Goal: Task Accomplishment & Management: Manage account settings

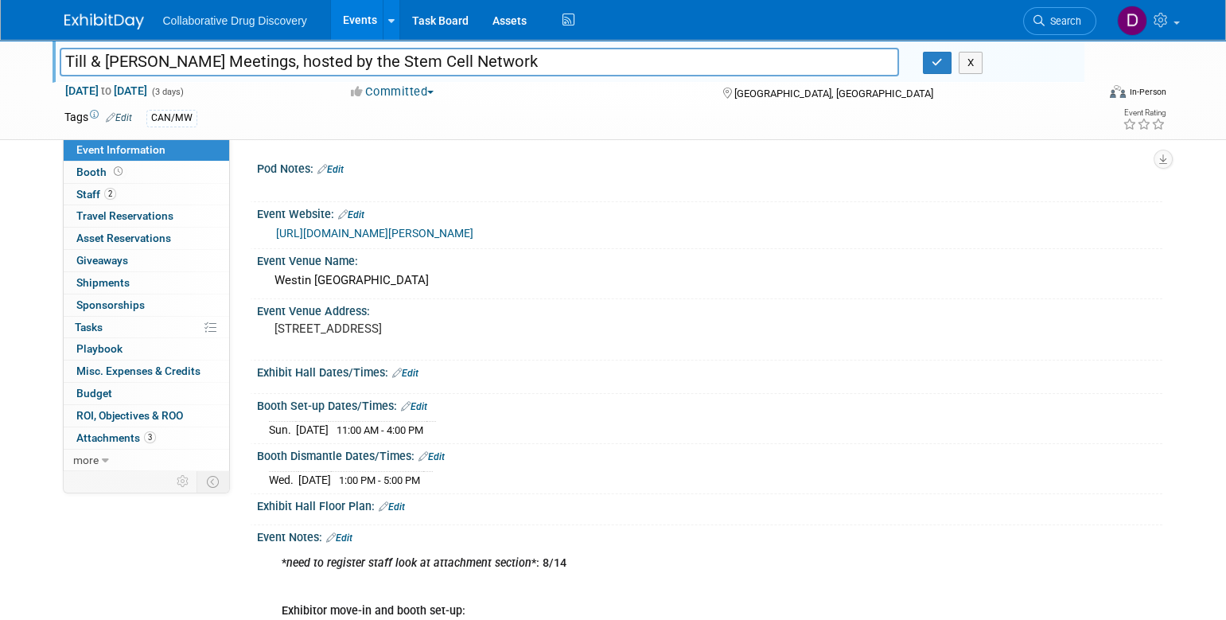
click at [85, 29] on img at bounding box center [104, 22] width 80 height 16
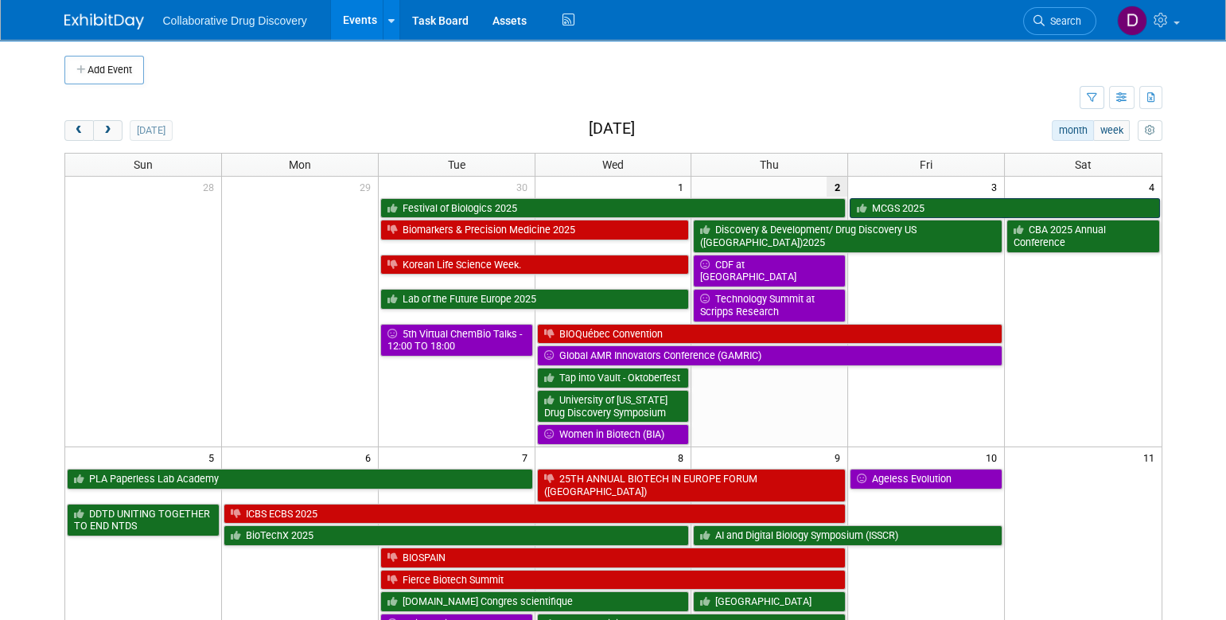
click at [894, 205] on link "MCGS 2025" at bounding box center [1005, 208] width 310 height 21
click at [0, 0] on div at bounding box center [0, 0] width 0 height 0
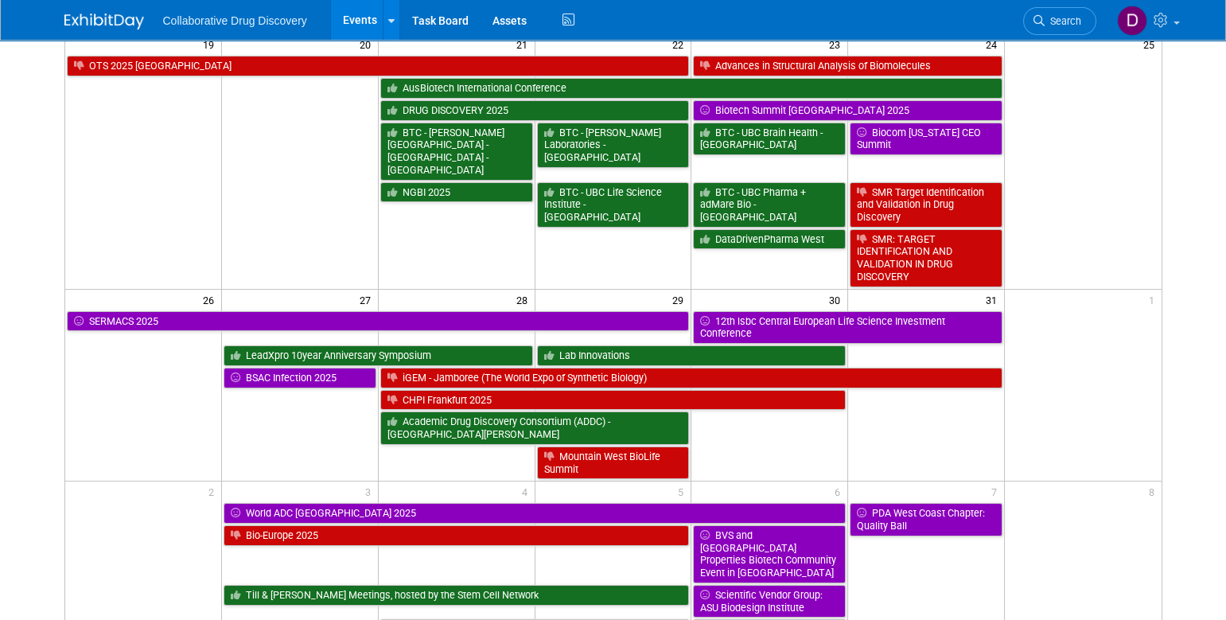
scroll to position [1077, 0]
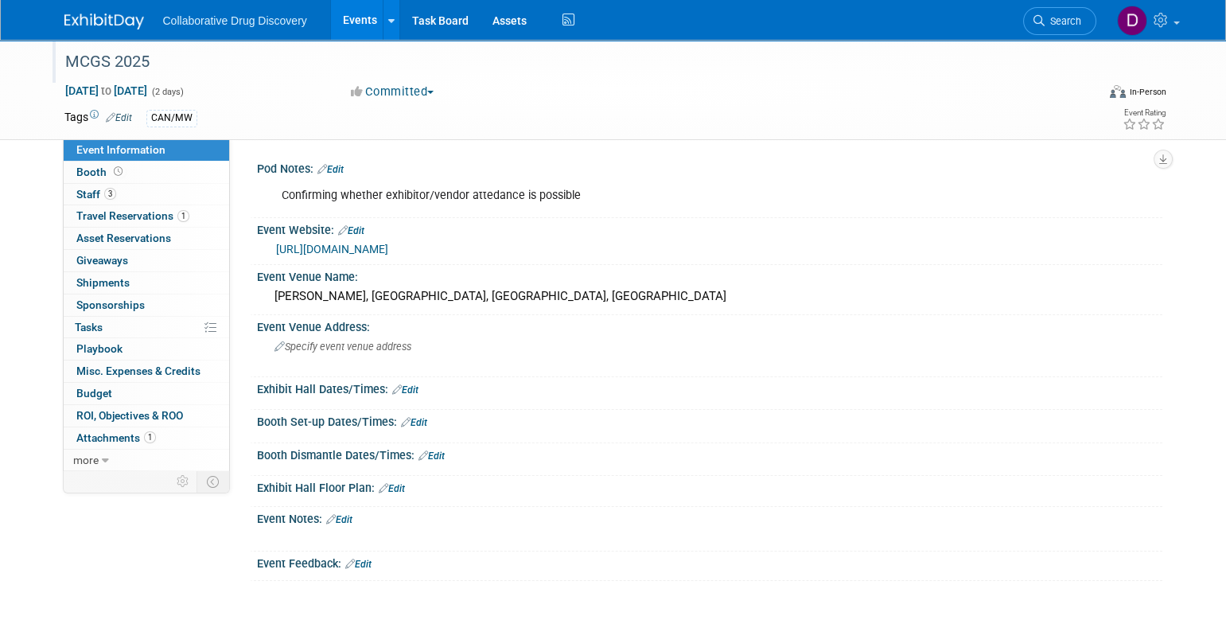
click at [107, 44] on div at bounding box center [572, 47] width 1025 height 14
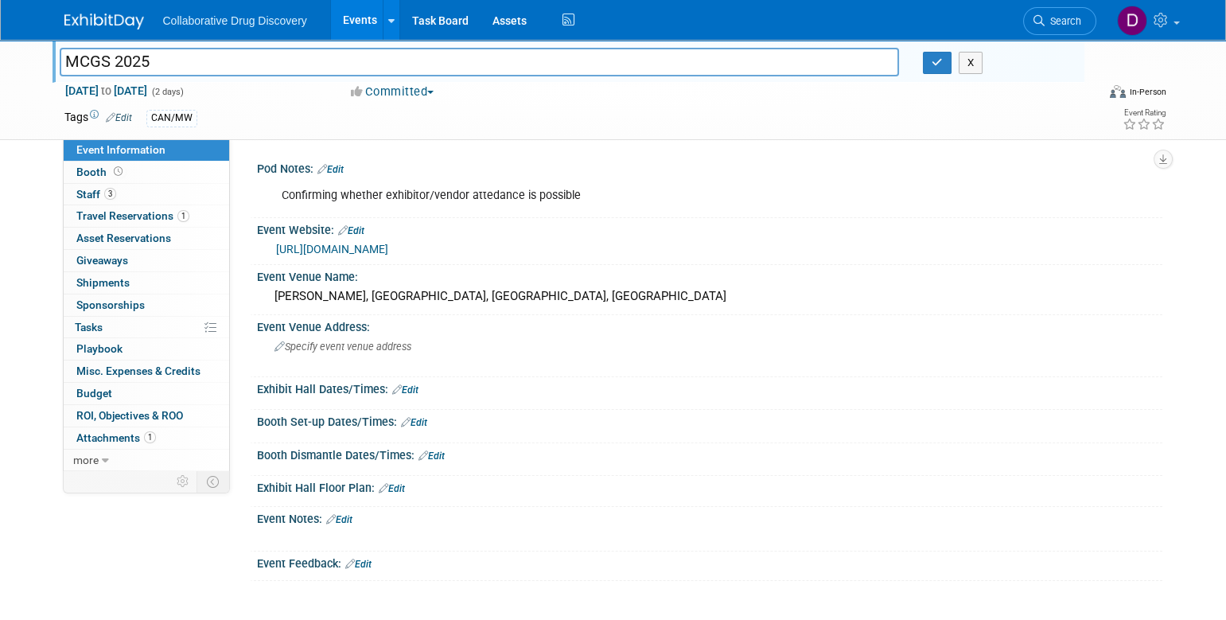
click at [107, 45] on div at bounding box center [572, 47] width 1025 height 14
click at [109, 48] on input "MCGS 2025" at bounding box center [480, 62] width 840 height 28
click at [107, 61] on input "MCGS 2025" at bounding box center [480, 62] width 840 height 28
click at [107, 62] on input "MCGS 2025" at bounding box center [480, 62] width 840 height 28
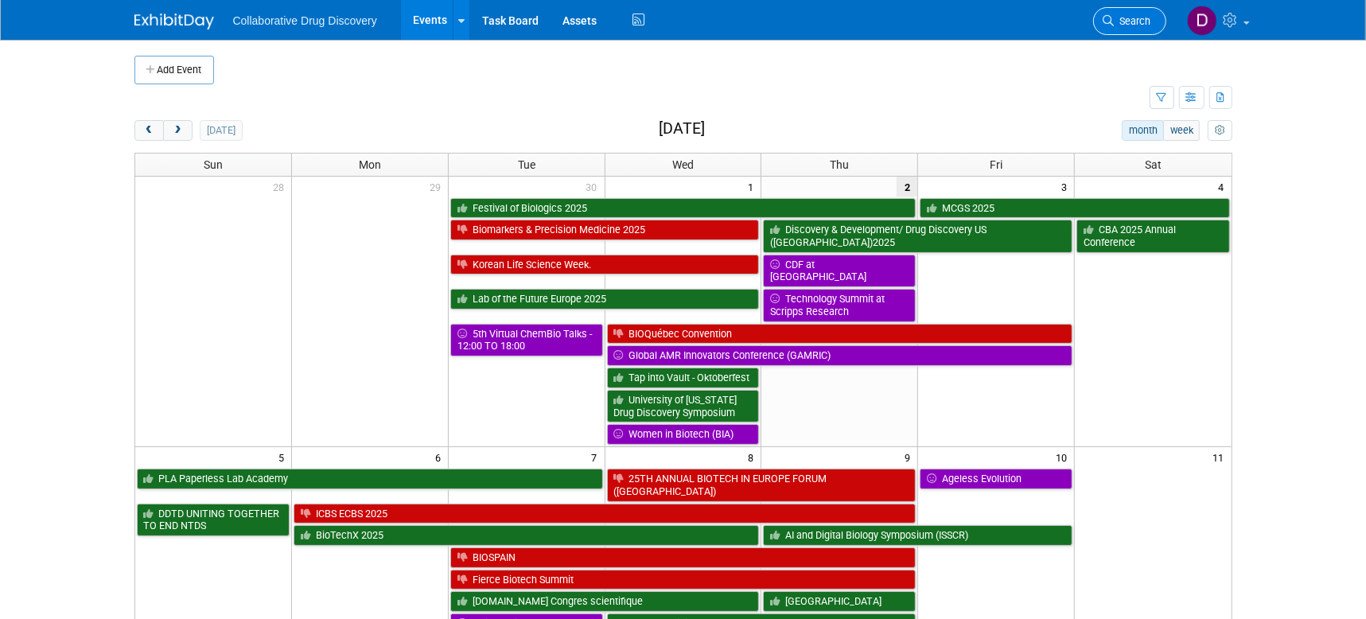
click at [1133, 25] on span "Search" at bounding box center [1133, 21] width 37 height 12
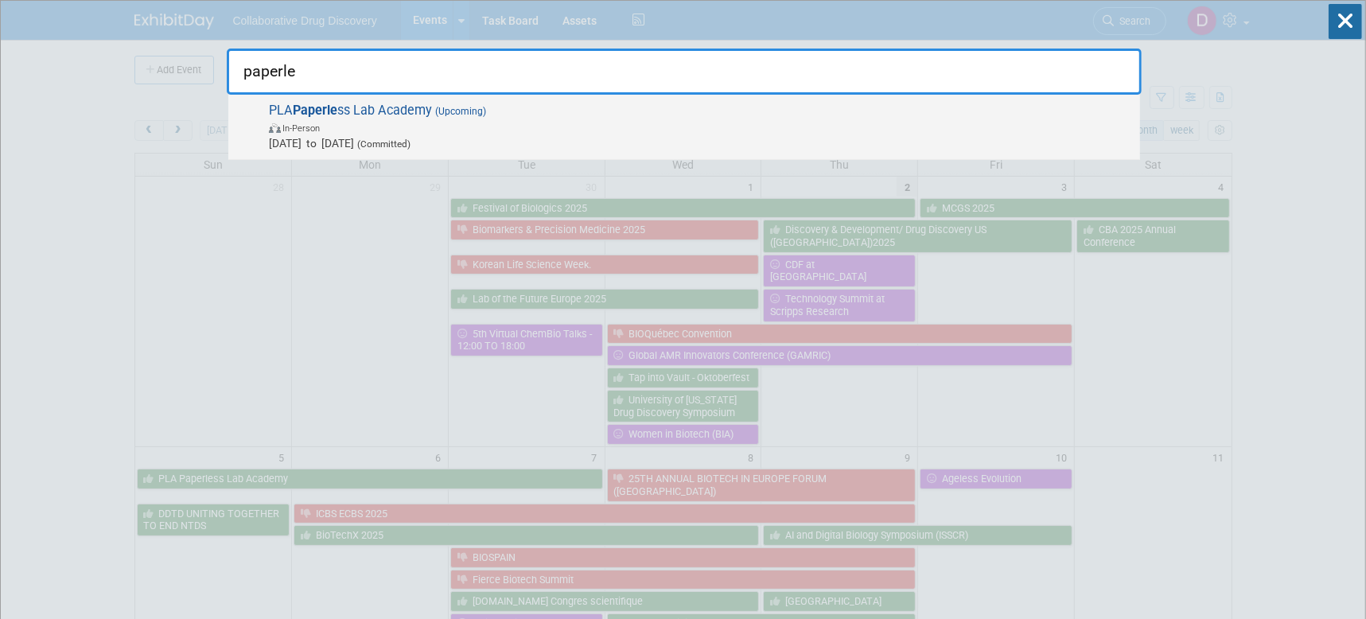
type input "paperle"
click at [464, 107] on span "(Upcoming)" at bounding box center [459, 111] width 54 height 11
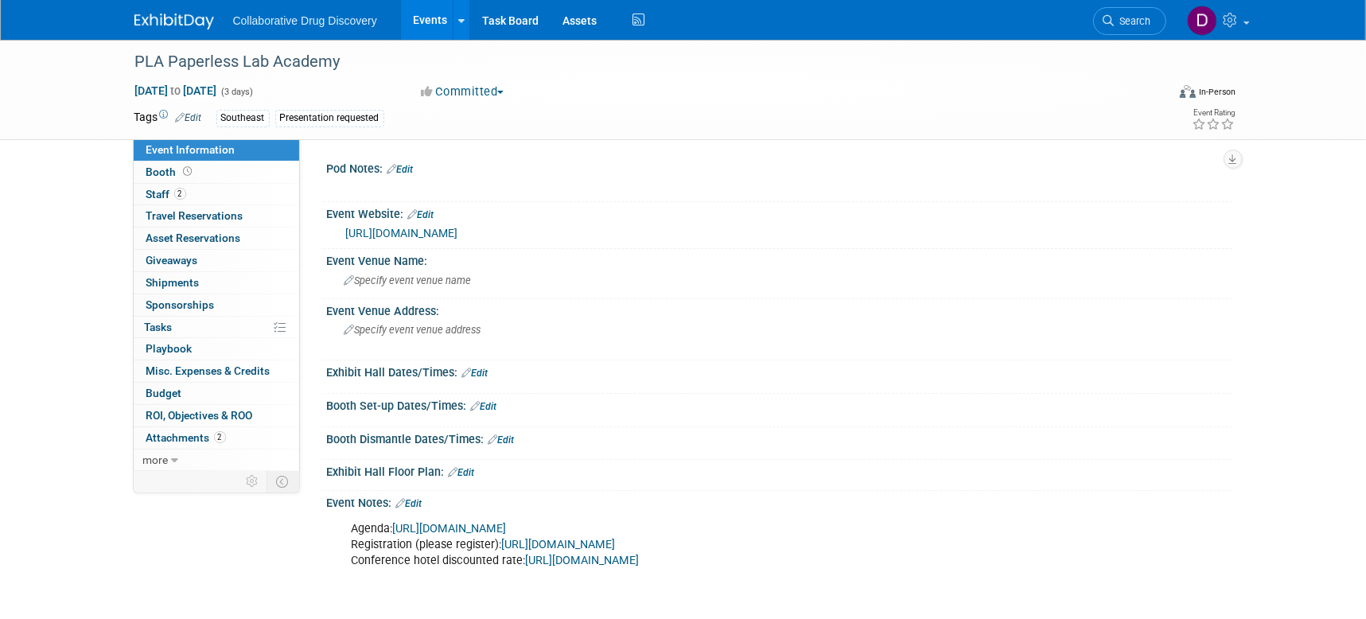
click at [409, 173] on link "Edit" at bounding box center [401, 169] width 26 height 11
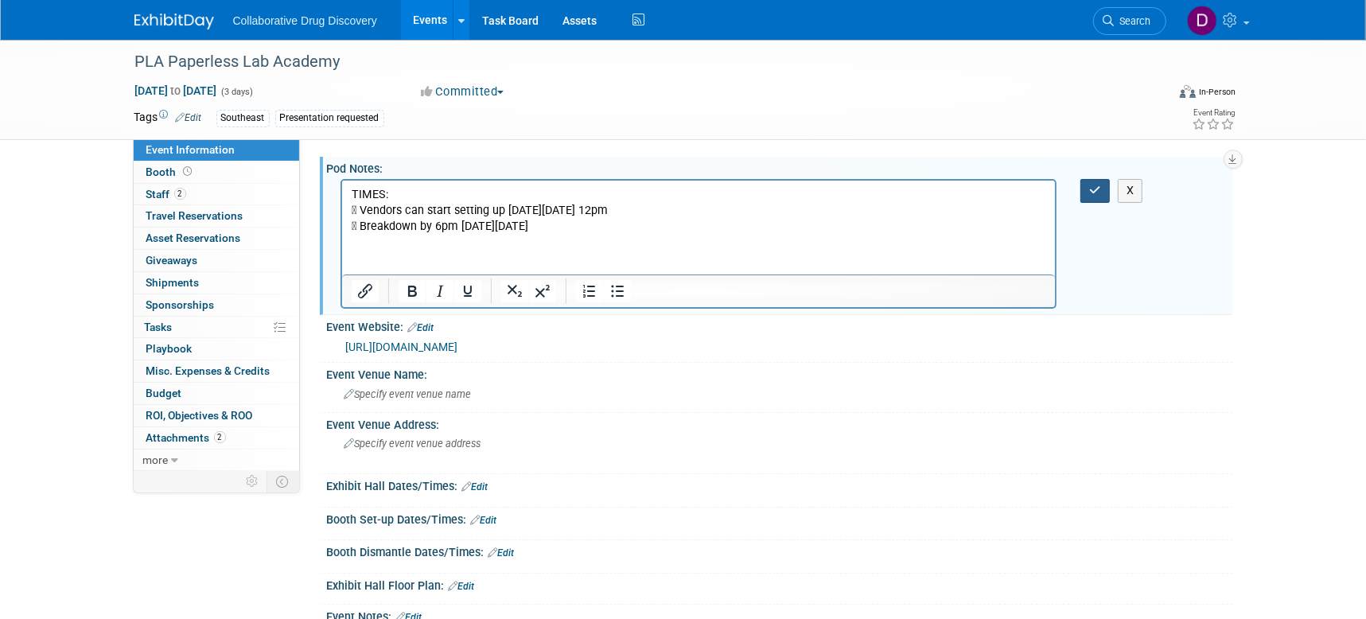
click at [1105, 193] on button "button" at bounding box center [1095, 190] width 29 height 23
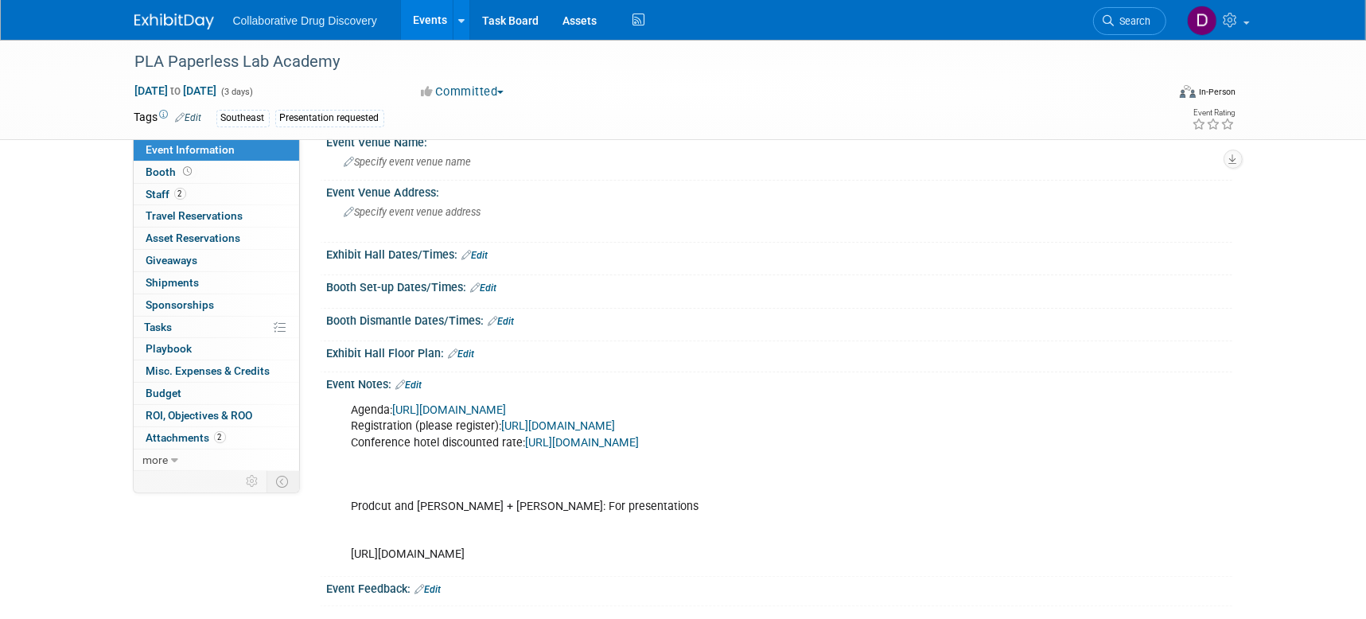
scroll to position [355, 0]
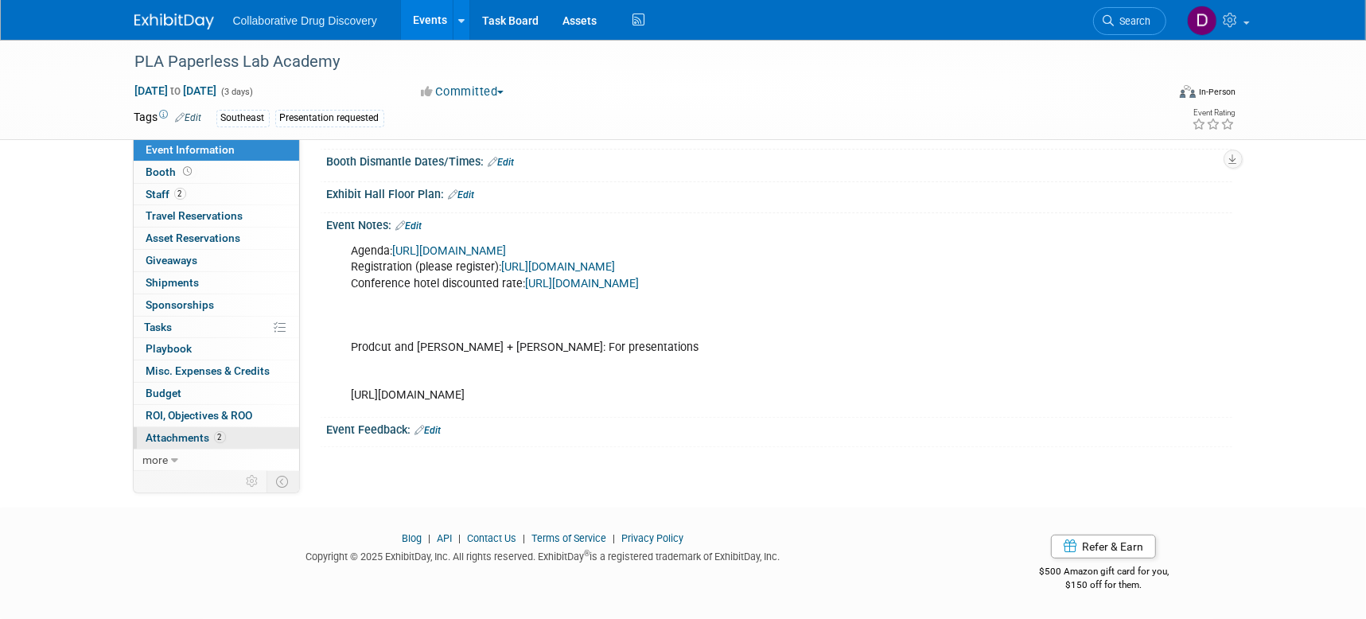
click at [205, 438] on span "Attachments 2" at bounding box center [186, 437] width 80 height 13
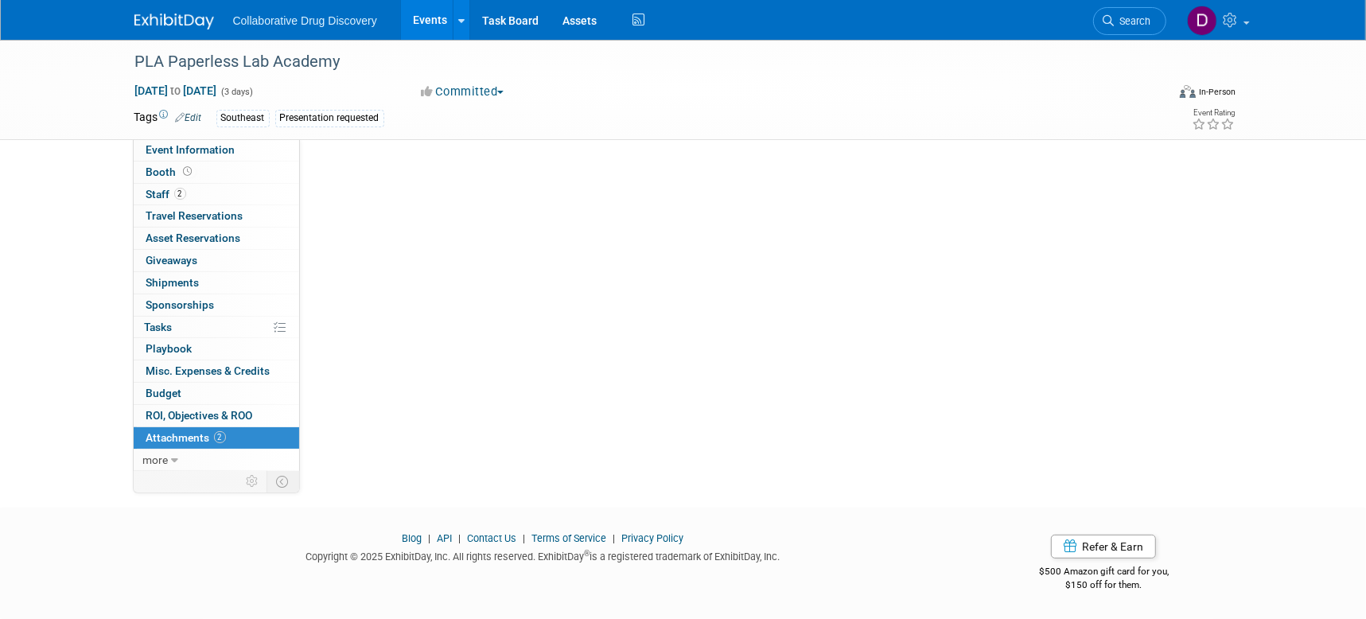
scroll to position [0, 0]
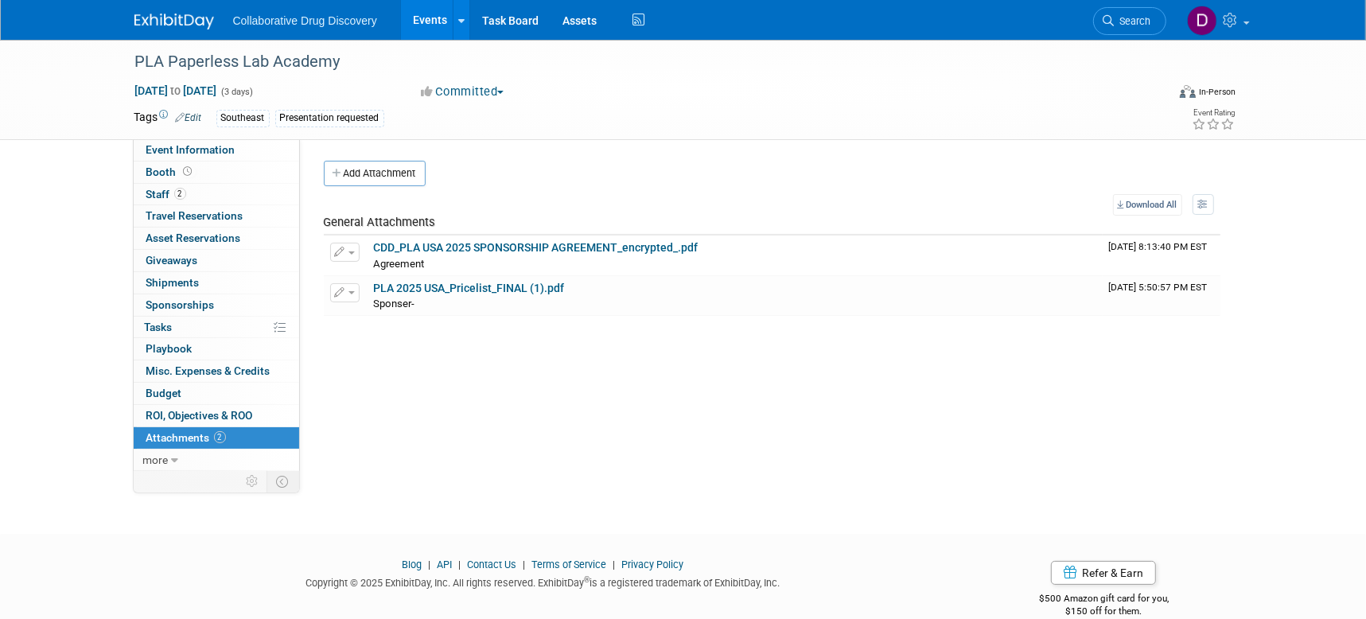
click at [1151, 32] on link "Search" at bounding box center [1129, 21] width 73 height 28
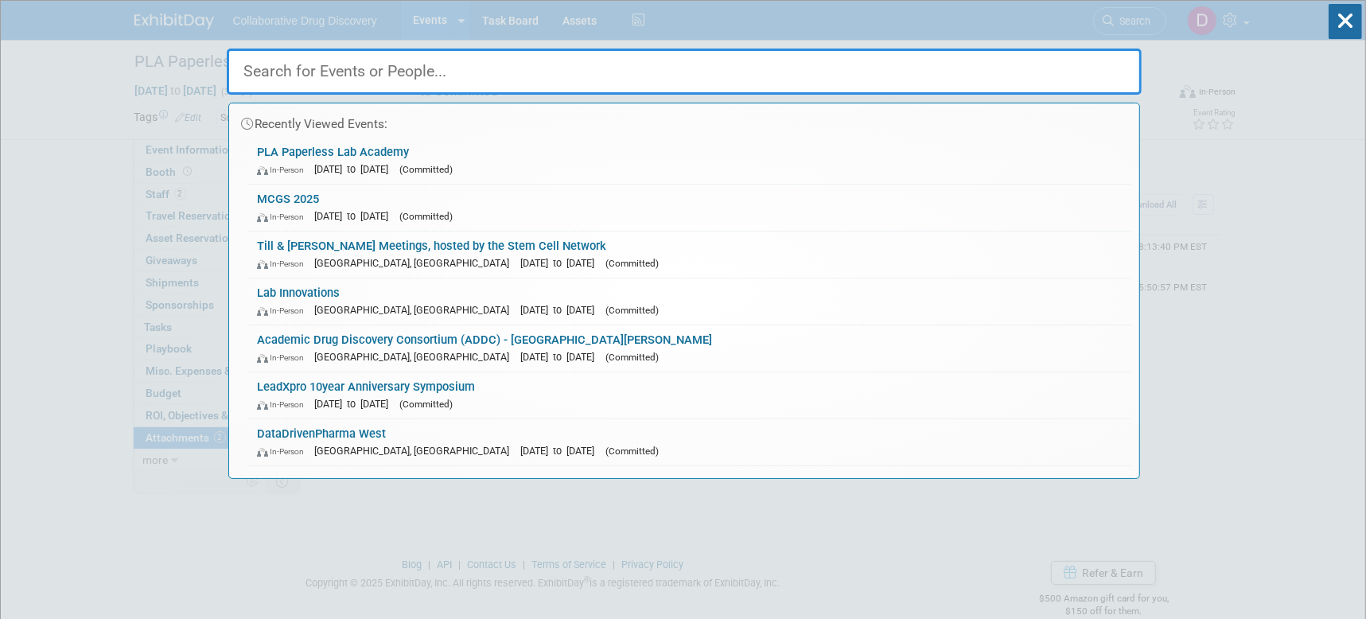
paste input "World ADC San Diego 2025"
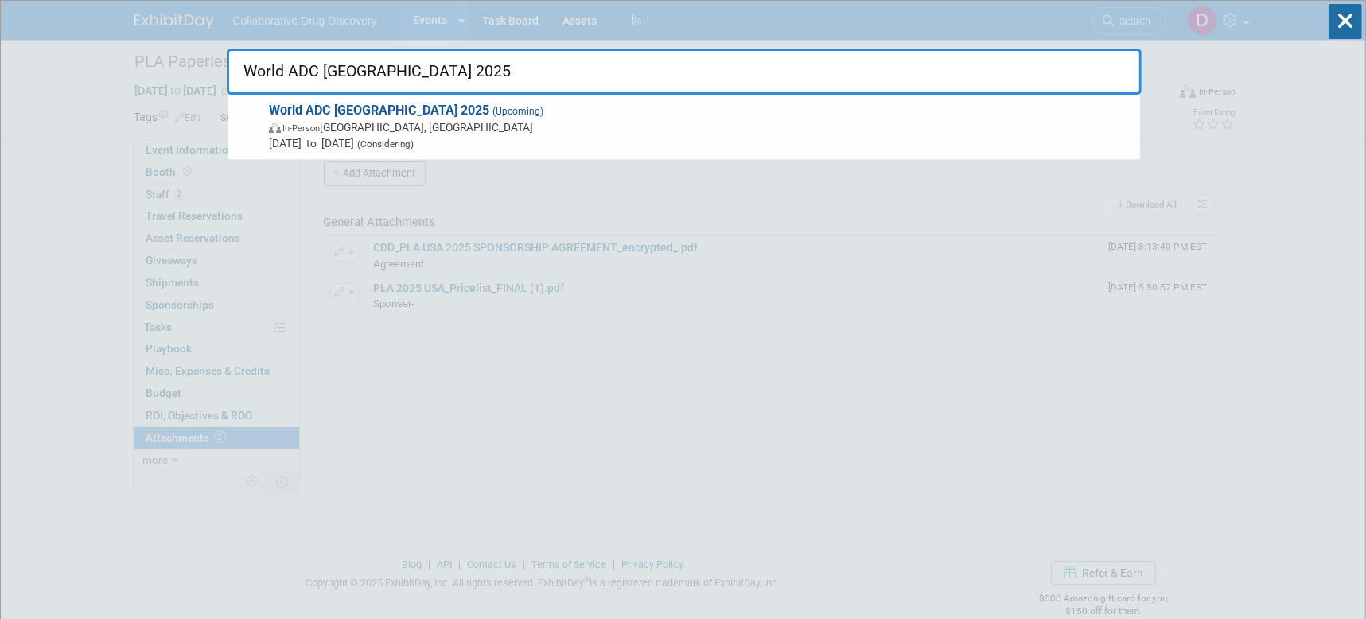
click at [538, 78] on input "World ADC San Diego 2025" at bounding box center [684, 72] width 915 height 46
paste input "NMCS 2026"
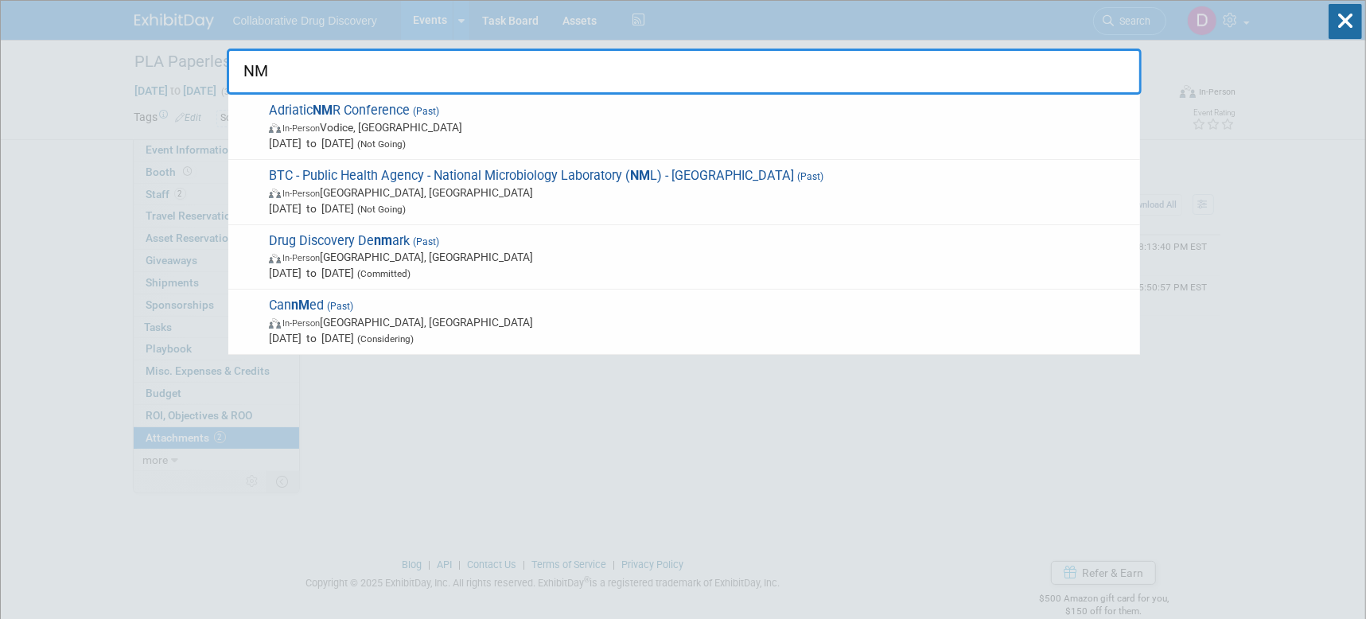
type input "N"
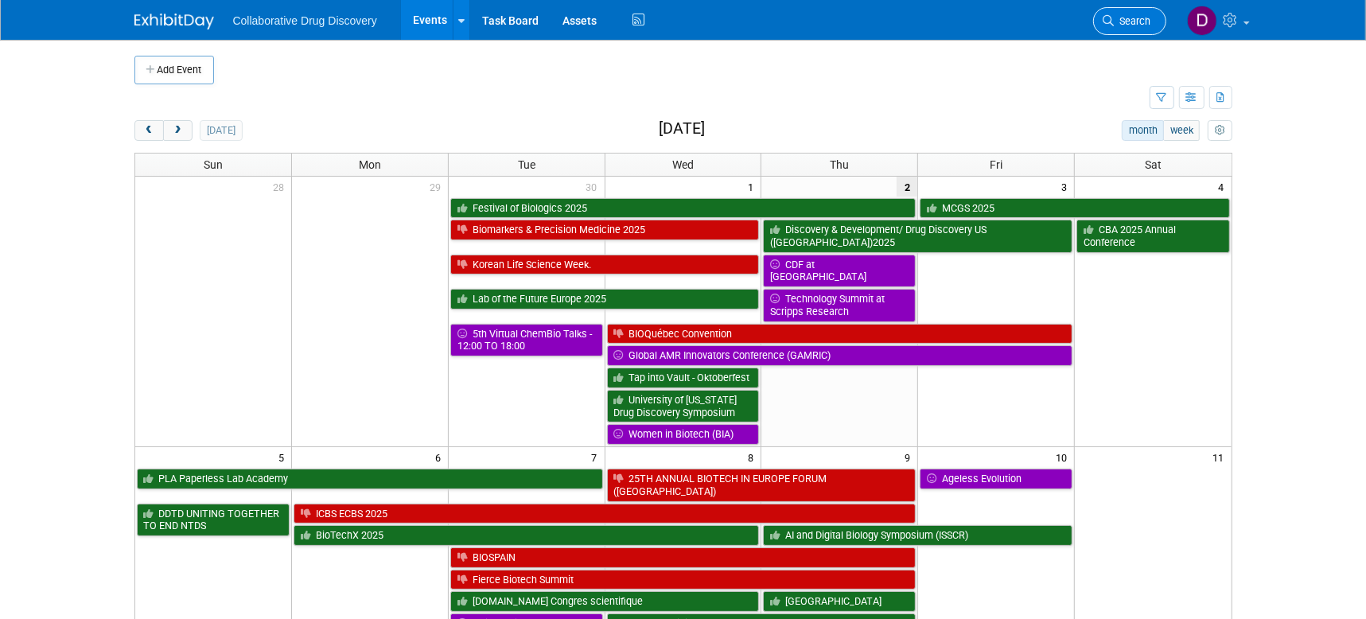
click at [1111, 26] on link "Search" at bounding box center [1129, 21] width 73 height 28
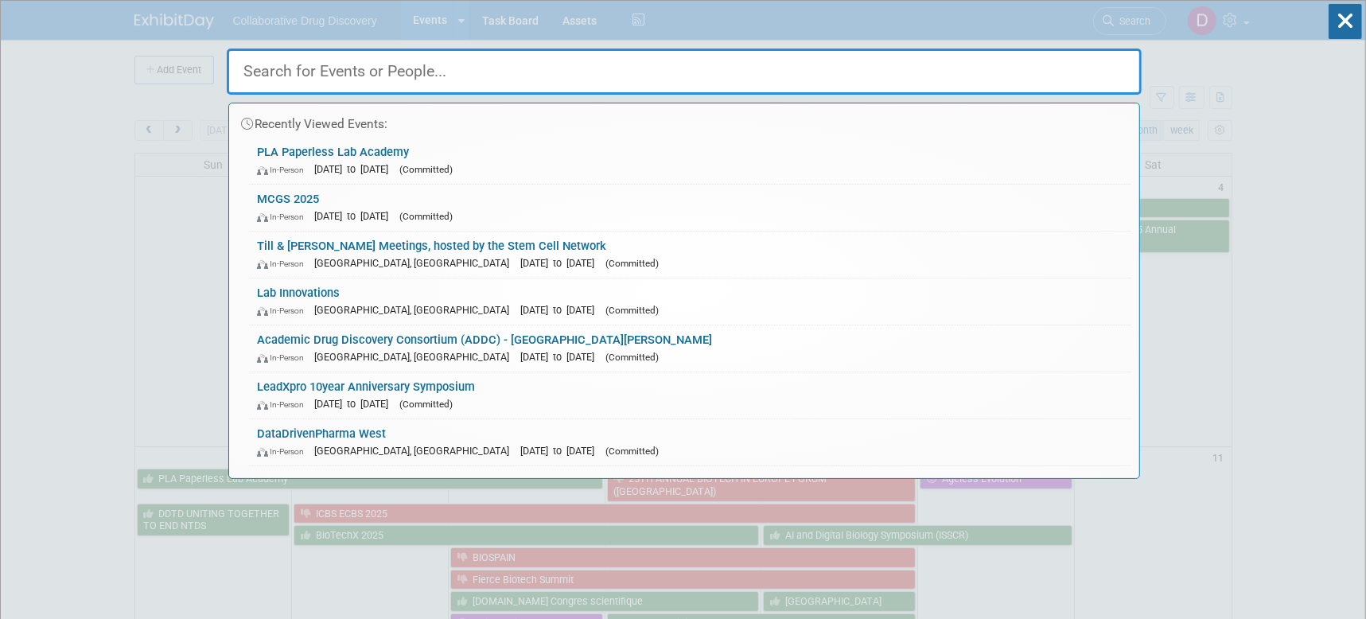
paste input "12th Novalix Conference"
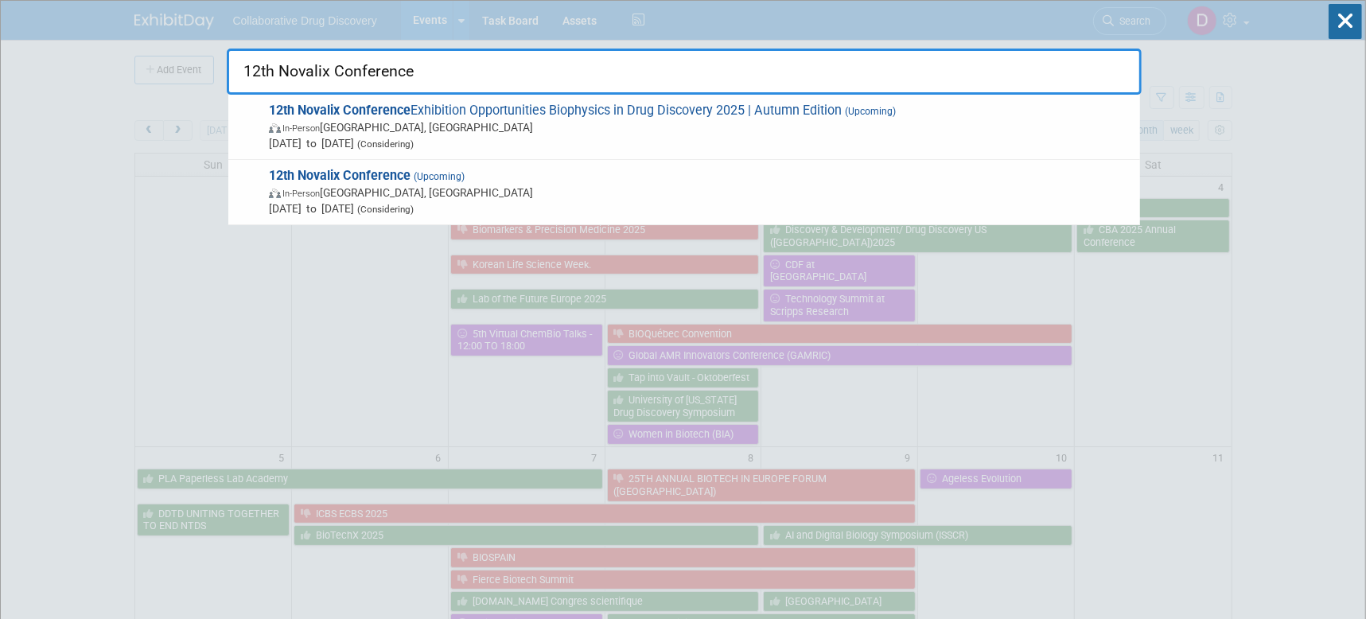
type input "12th Novalix Conference"
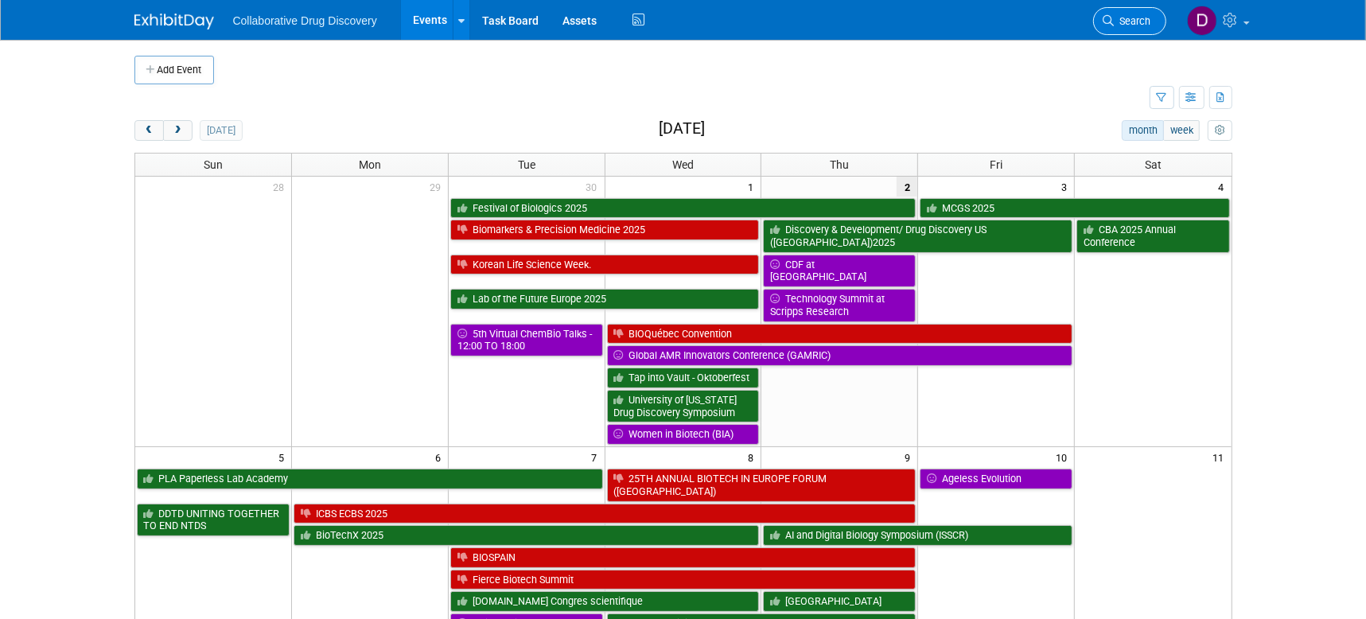
click at [1124, 13] on link "Search" at bounding box center [1129, 21] width 73 height 28
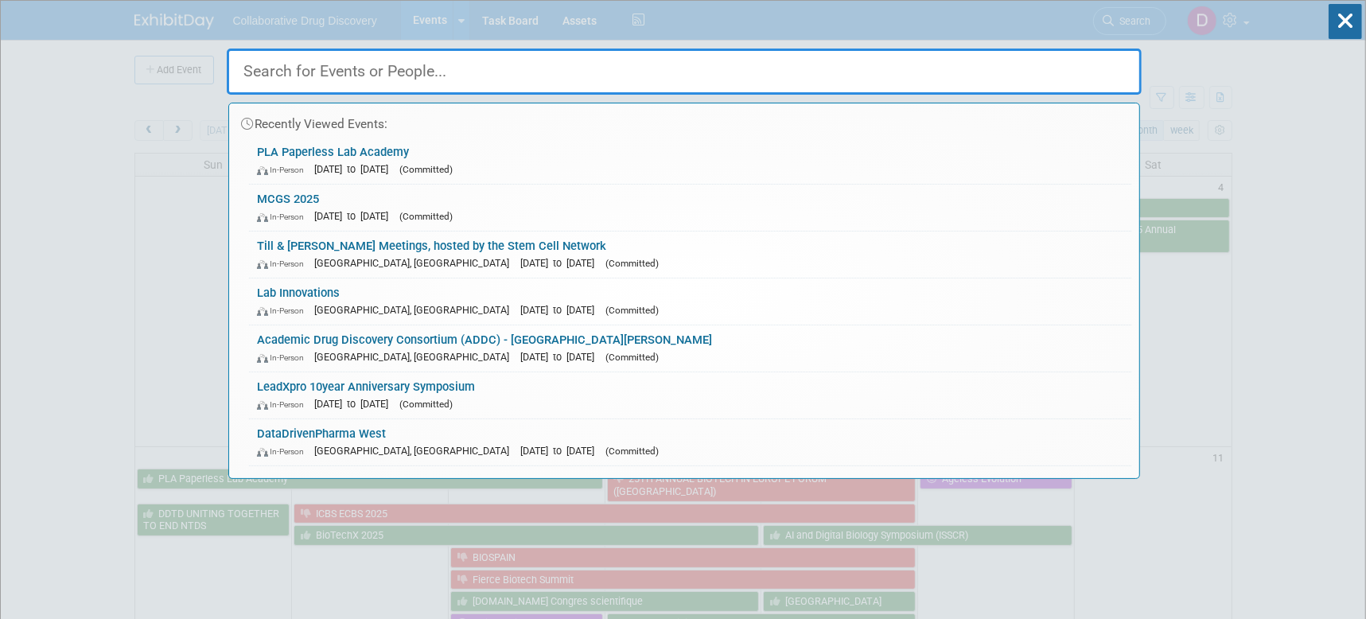
paste input "12th Novalix Conference"
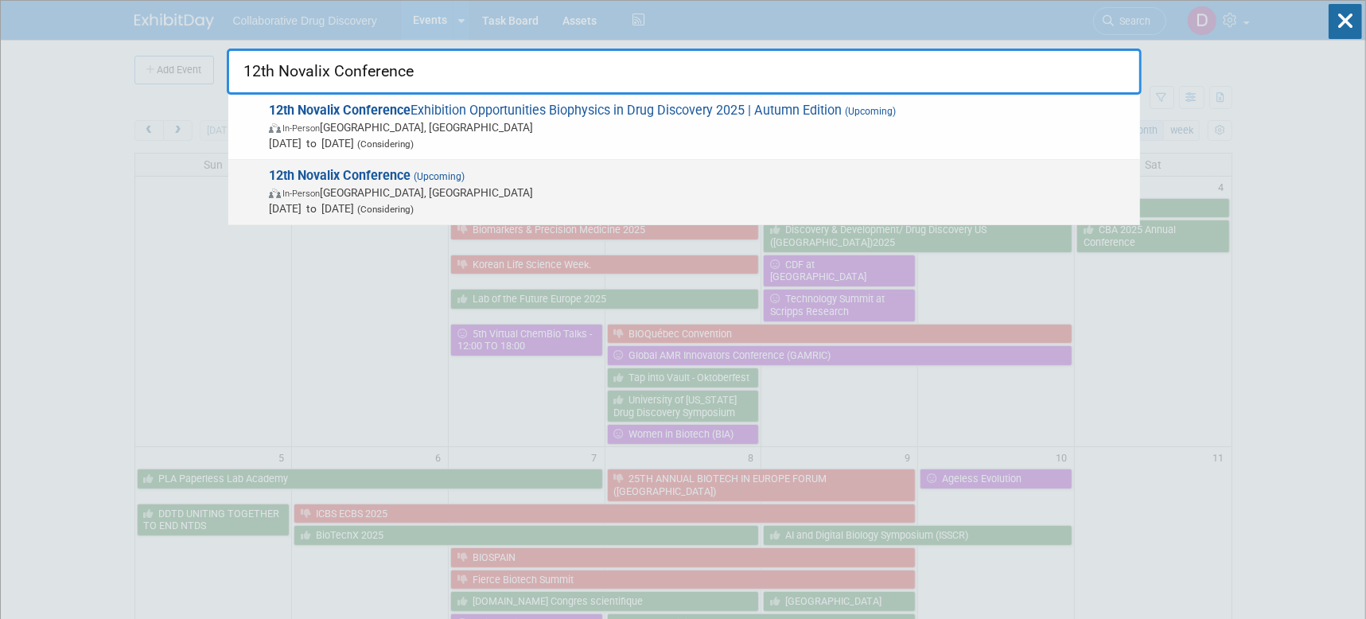
type input "12th Novalix Conference"
click at [555, 188] on span "In-Person San Diego, CA" at bounding box center [700, 193] width 863 height 16
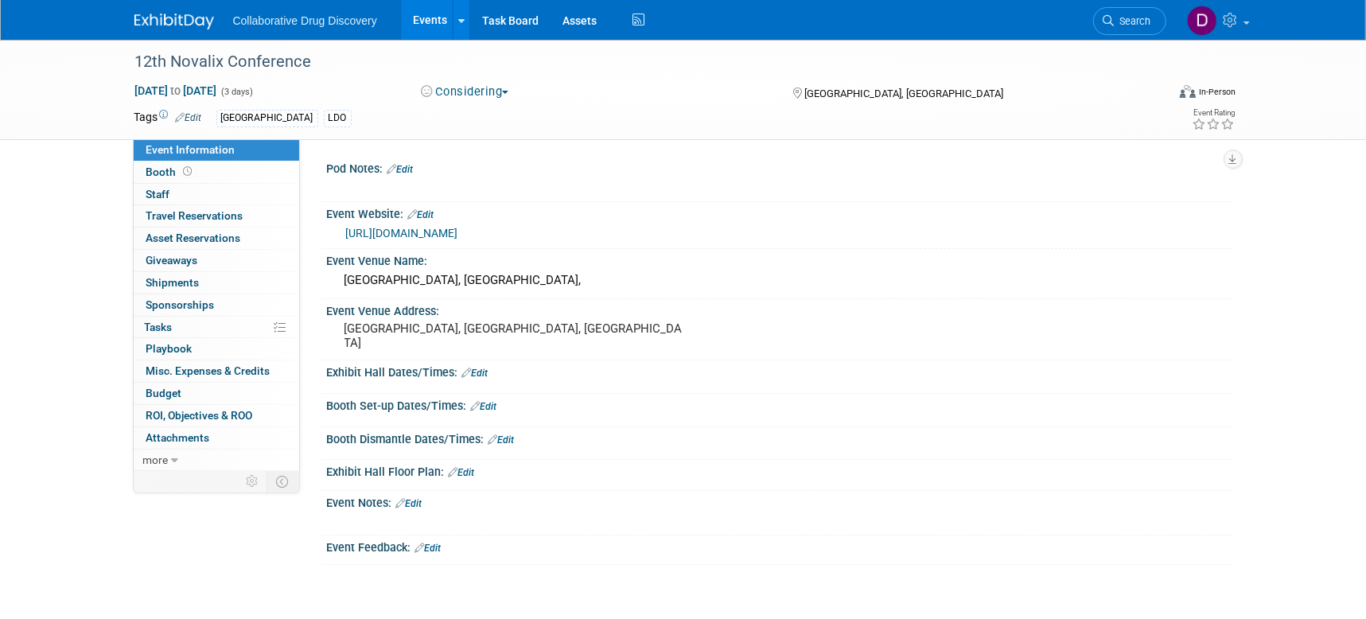
click at [429, 229] on link "[URL][DOMAIN_NAME]" at bounding box center [402, 233] width 112 height 13
